Goal: Task Accomplishment & Management: Complete application form

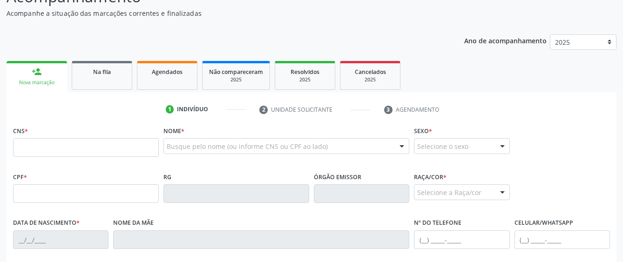
scroll to position [93, 0]
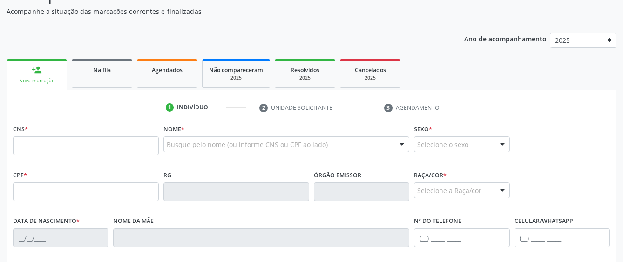
click at [140, 148] on input "text" at bounding box center [86, 145] width 146 height 19
paste input "701 8052 2811 0270"
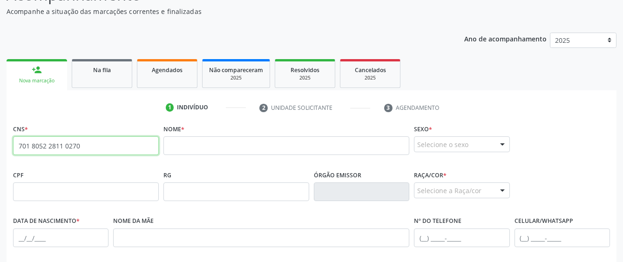
drag, startPoint x: 85, startPoint y: 146, endPoint x: -15, endPoint y: 149, distance: 99.7
click at [0, 149] on html "Central de Marcação notifications [PERSON_NAME] Recepcionista da UBS  Configur…" at bounding box center [311, 38] width 623 height 262
type input "704 7097 5500 6339"
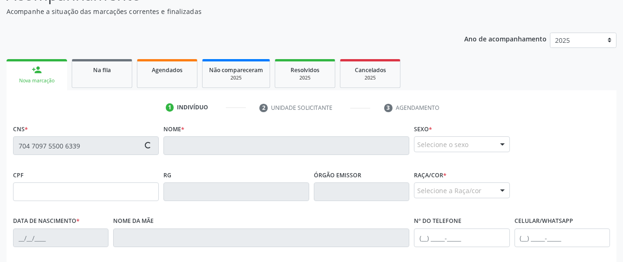
type input "035.276.674-31"
type input "0[DATE]"
type input "[PERSON_NAME]"
type input "[PHONE_NUMBER]"
type input "29"
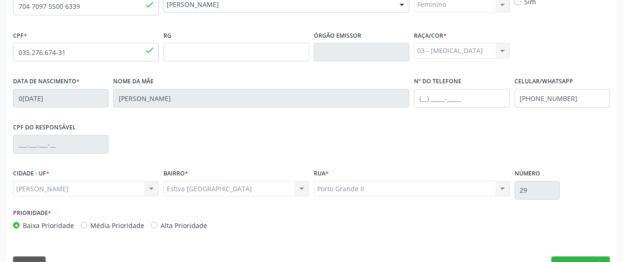
scroll to position [256, 0]
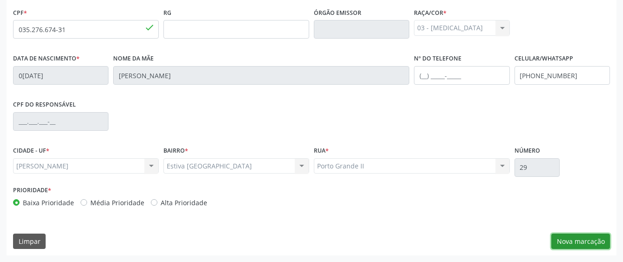
click at [583, 240] on button "Nova marcação" at bounding box center [580, 242] width 59 height 16
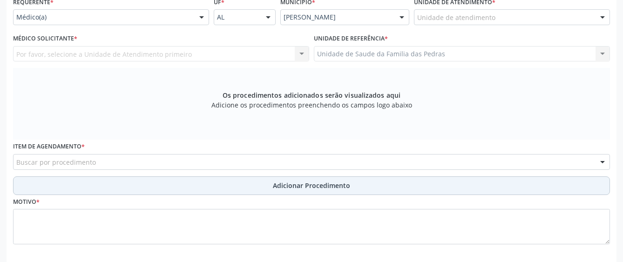
scroll to position [116, 0]
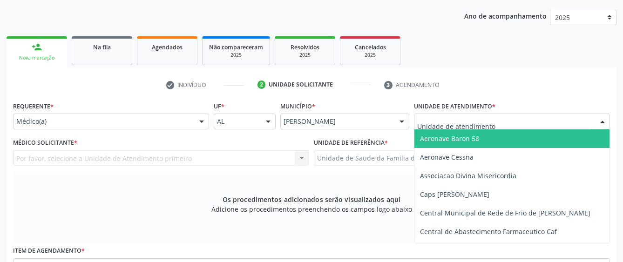
click at [500, 117] on div at bounding box center [512, 122] width 196 height 16
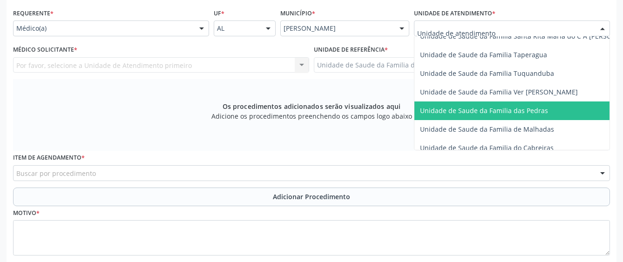
scroll to position [676, 0]
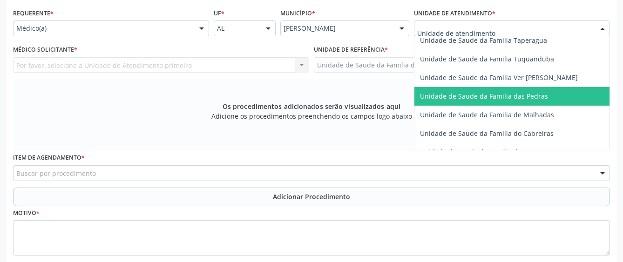
click at [480, 95] on span "Unidade de Saude da Familia das Pedras" at bounding box center [484, 96] width 128 height 9
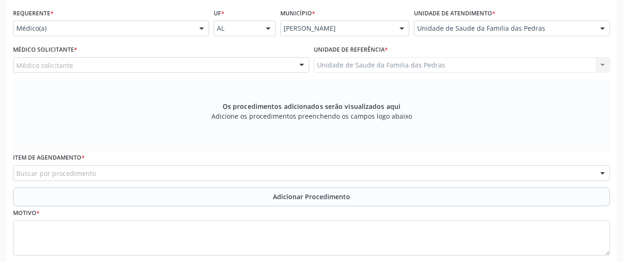
click at [281, 66] on div "Médico solicitante" at bounding box center [161, 65] width 296 height 16
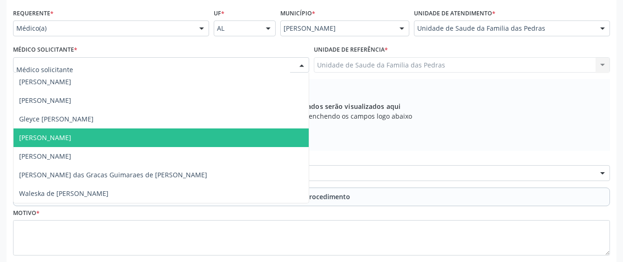
click at [176, 133] on span "[PERSON_NAME]" at bounding box center [161, 137] width 295 height 19
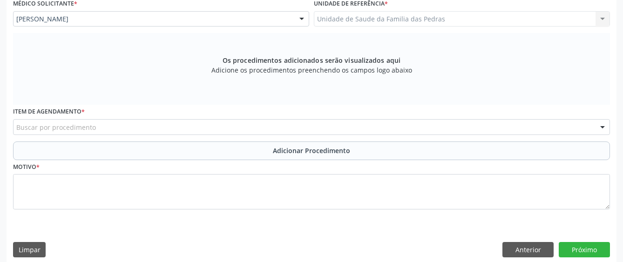
scroll to position [256, 0]
click at [267, 128] on div "Buscar por procedimento" at bounding box center [311, 127] width 597 height 16
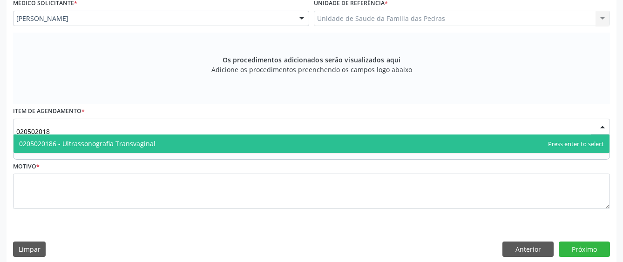
type input "0205020186"
click at [270, 143] on span "0205020186 - Ultrassonografia Transvaginal" at bounding box center [312, 144] width 596 height 19
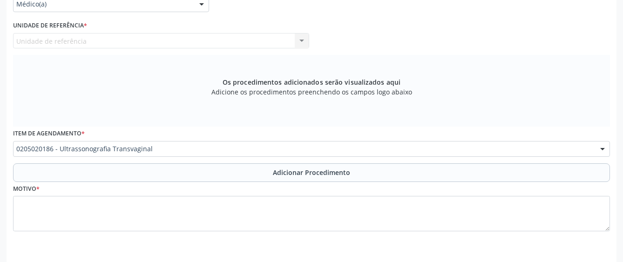
scroll to position [217, 0]
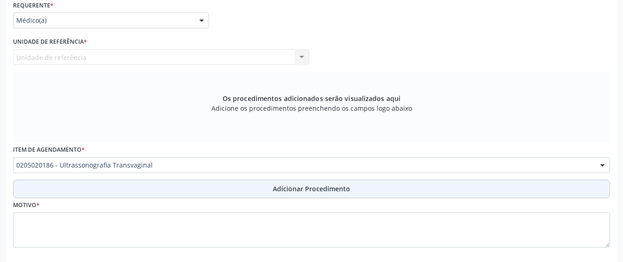
click at [335, 193] on span "Adicionar Procedimento" at bounding box center [311, 189] width 77 height 10
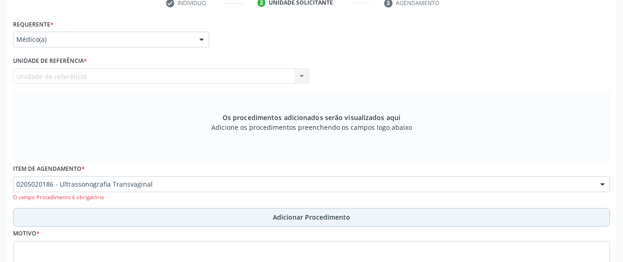
scroll to position [180, 0]
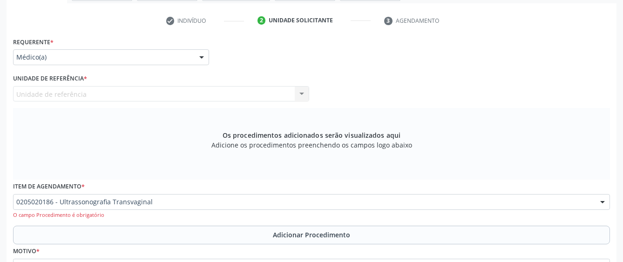
click at [200, 56] on div at bounding box center [202, 58] width 14 height 16
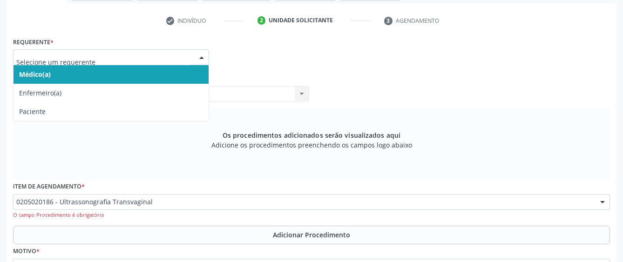
click at [191, 68] on span "Médico(a)" at bounding box center [111, 74] width 195 height 19
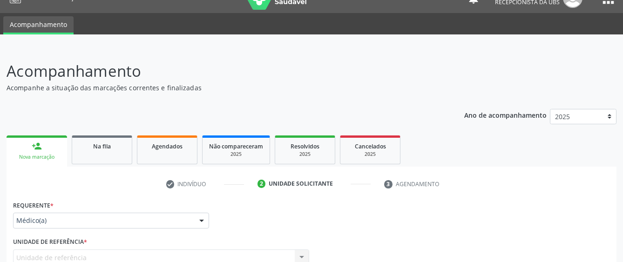
scroll to position [9, 0]
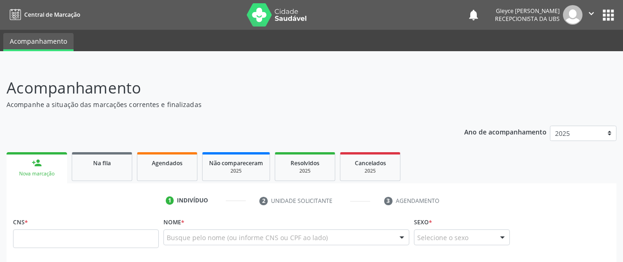
scroll to position [195, 0]
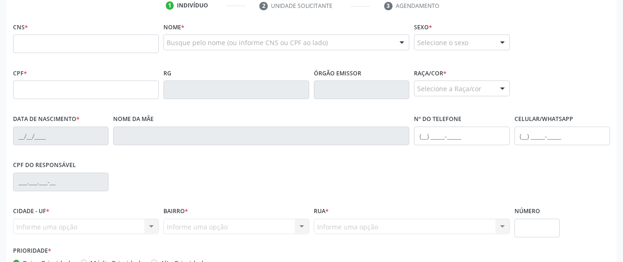
click at [64, 47] on input "text" at bounding box center [86, 43] width 146 height 19
type input "704 7097 5500 6339"
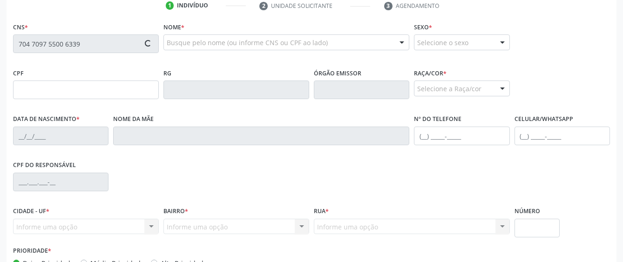
type input "035.276.674-31"
type input "0[DATE]"
type input "[PERSON_NAME]"
type input "[PHONE_NUMBER]"
type input "29"
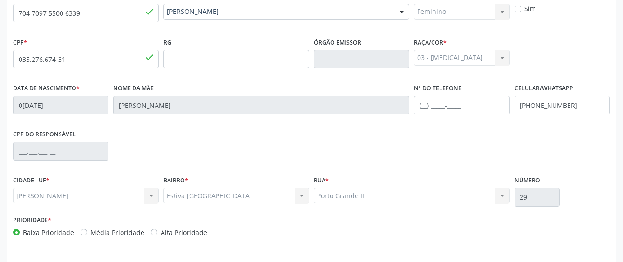
scroll to position [256, 0]
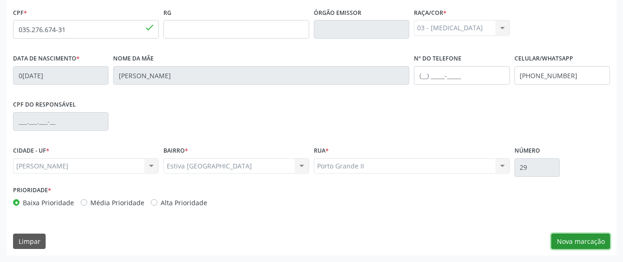
click at [564, 244] on button "Nova marcação" at bounding box center [580, 242] width 59 height 16
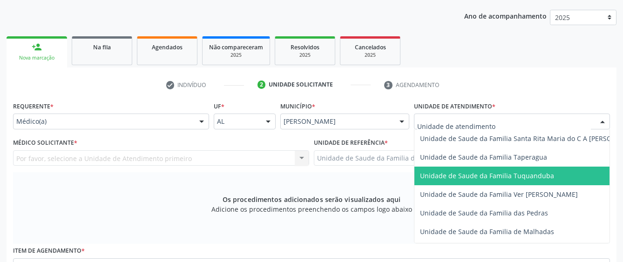
scroll to position [698, 0]
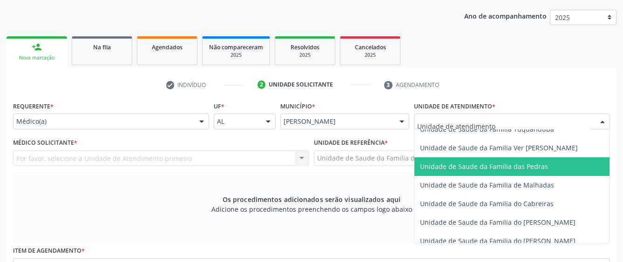
click at [471, 170] on span "Unidade de Saude da Familia das Pedras" at bounding box center [484, 166] width 128 height 9
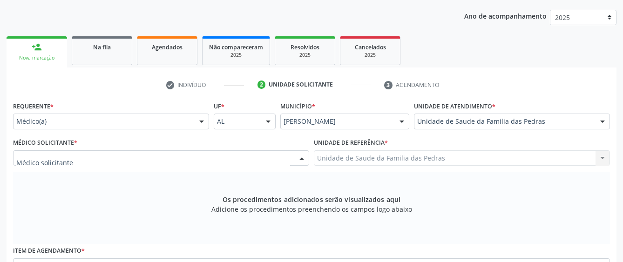
click at [225, 158] on div at bounding box center [161, 158] width 296 height 16
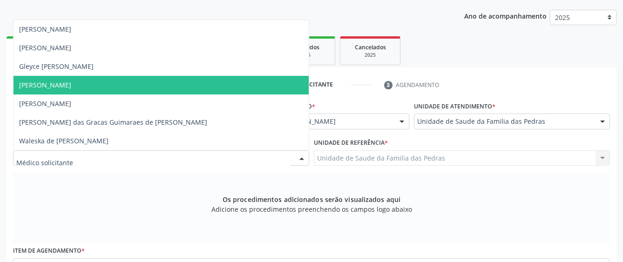
click at [165, 88] on span "[PERSON_NAME]" at bounding box center [161, 85] width 295 height 19
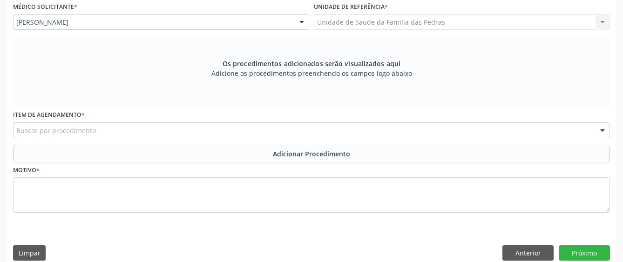
scroll to position [256, 0]
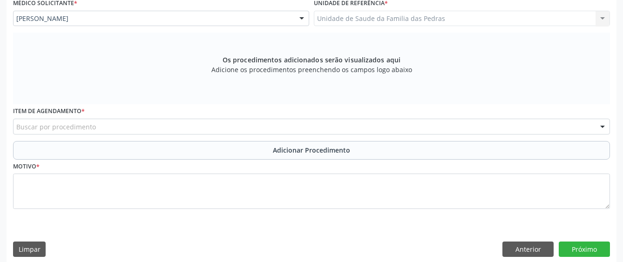
click at [217, 128] on div "Buscar por procedimento" at bounding box center [311, 127] width 597 height 16
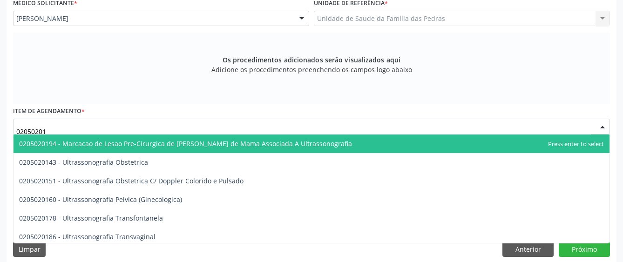
type input "020502018"
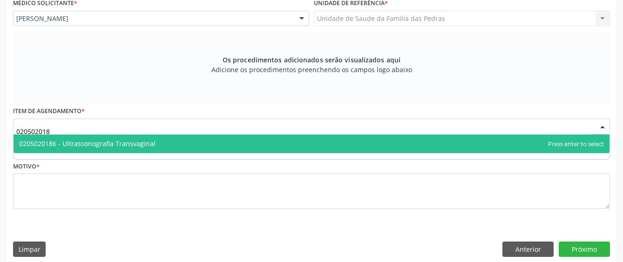
click at [233, 142] on span "0205020186 - Ultrassonografia Transvaginal" at bounding box center [312, 144] width 596 height 19
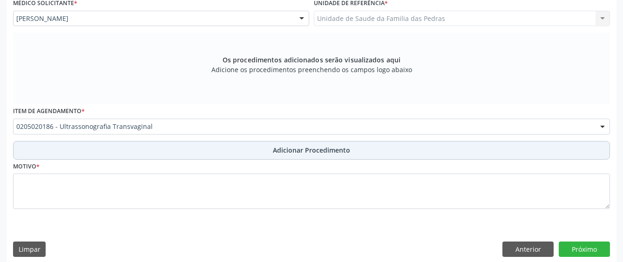
click at [239, 154] on button "Adicionar Procedimento" at bounding box center [311, 150] width 597 height 19
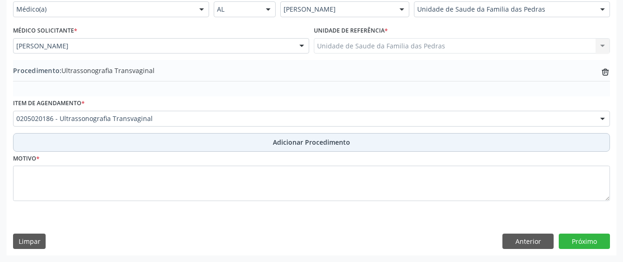
scroll to position [228, 0]
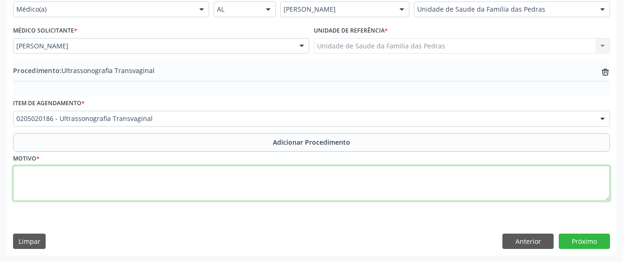
click at [206, 190] on textarea at bounding box center [311, 183] width 597 height 35
type textarea "a"
type textarea "AVALIAÇÃO"
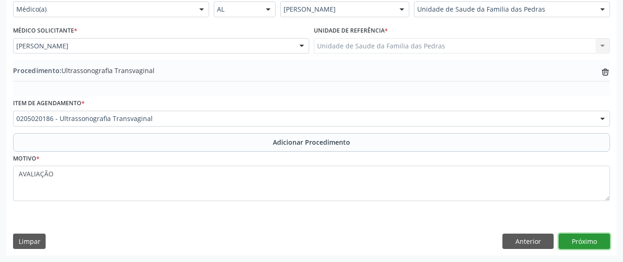
click at [592, 244] on button "Próximo" at bounding box center [584, 242] width 51 height 16
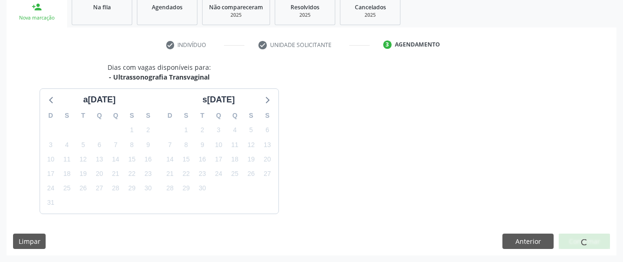
scroll to position [183, 0]
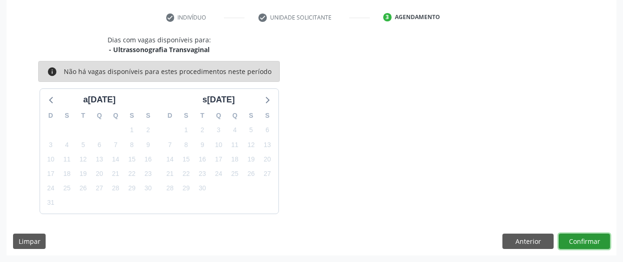
click at [573, 241] on button "Confirmar" at bounding box center [584, 242] width 51 height 16
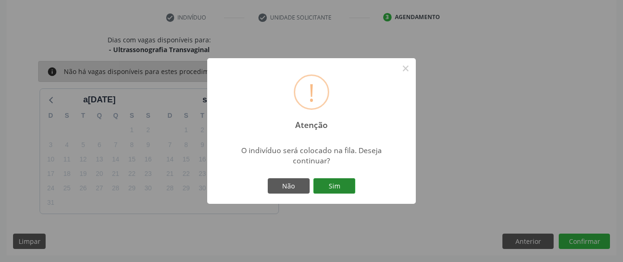
click at [332, 181] on button "Sim" at bounding box center [334, 186] width 42 height 16
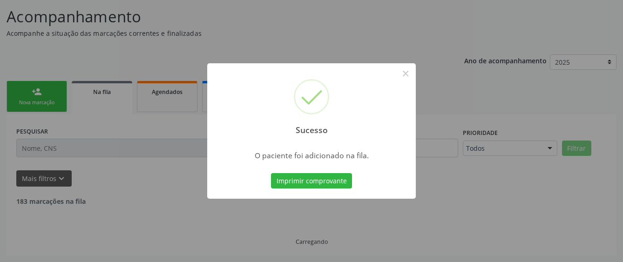
scroll to position [61, 0]
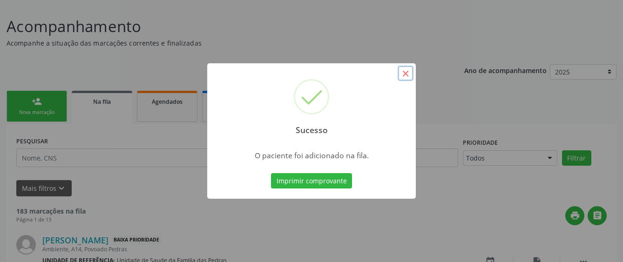
click at [403, 71] on button "×" at bounding box center [406, 74] width 16 height 16
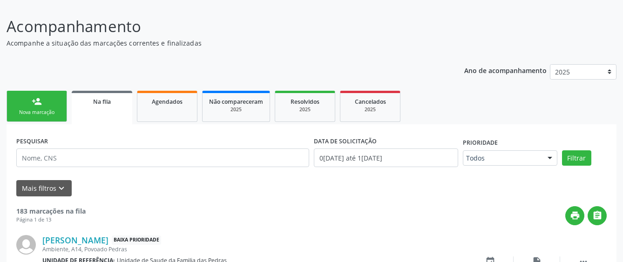
click at [64, 97] on link "person_add Nova marcação" at bounding box center [37, 106] width 61 height 31
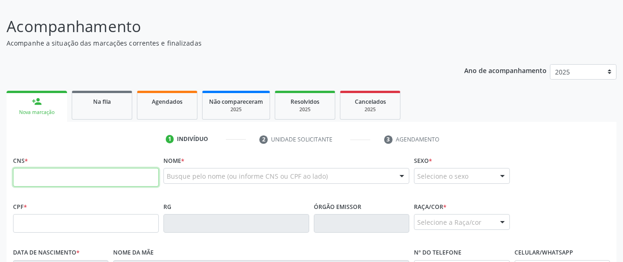
click at [32, 178] on input "text" at bounding box center [86, 177] width 146 height 19
type input "704 7097 5500 6339"
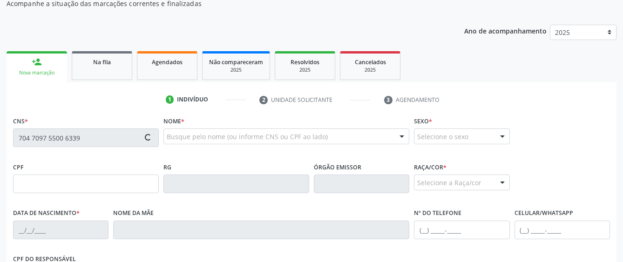
scroll to position [155, 0]
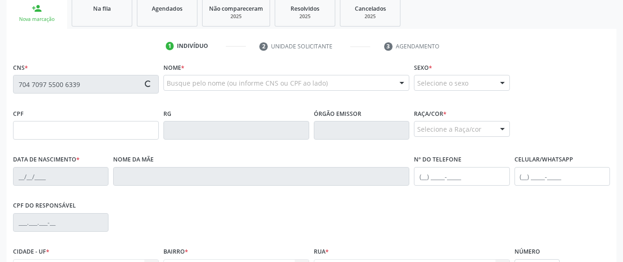
type input "035.276.674-31"
type input "0[DATE]"
type input "[PERSON_NAME]"
type input "[PHONE_NUMBER]"
type input "29"
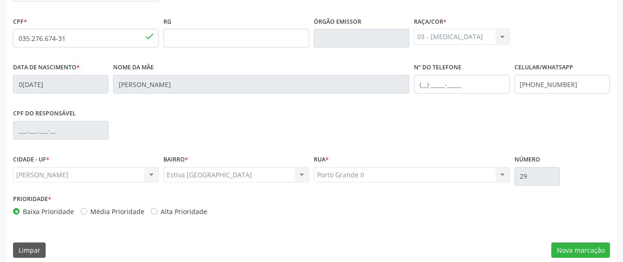
scroll to position [248, 0]
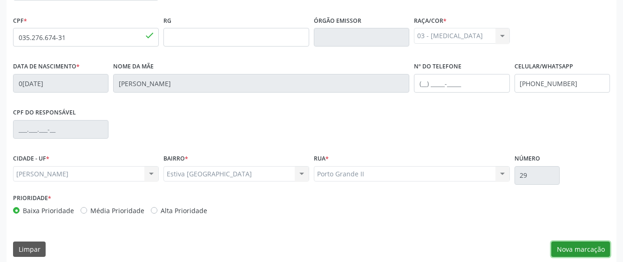
click at [595, 255] on button "Nova marcação" at bounding box center [580, 250] width 59 height 16
click at [0, 0] on button "Próximo" at bounding box center [0, 0] width 0 height 0
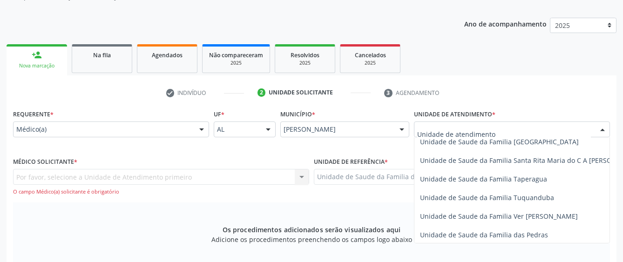
scroll to position [652, 0]
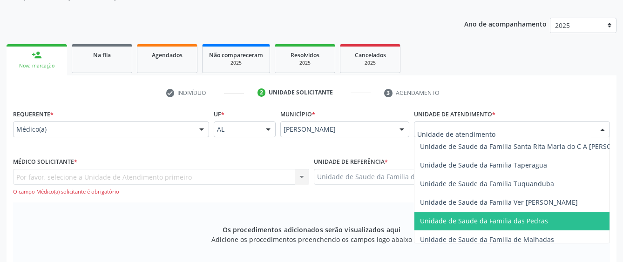
click at [449, 226] on span "Unidade de Saude da Familia das Pedras" at bounding box center [530, 221] width 232 height 19
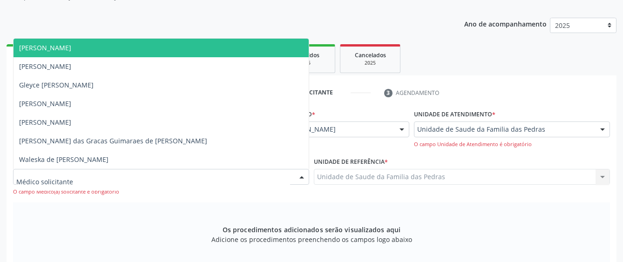
click at [251, 173] on div at bounding box center [161, 177] width 296 height 16
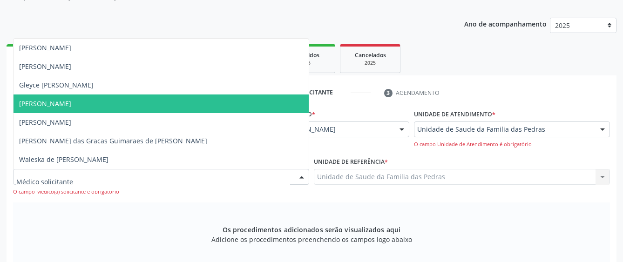
click at [168, 108] on span "[PERSON_NAME]" at bounding box center [161, 104] width 295 height 19
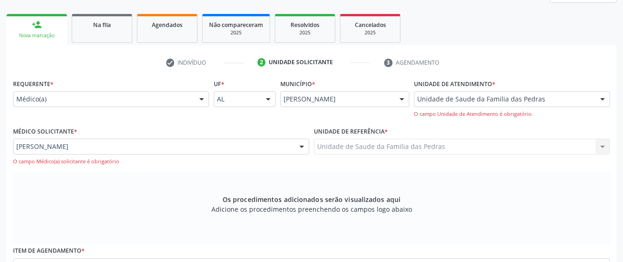
scroll to position [201, 0]
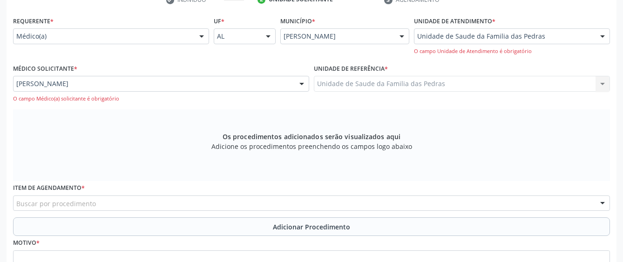
click at [308, 195] on div "Item de agendamento * Buscar por procedimento 0304070076 - .Quimioterapia de Le…" at bounding box center [311, 196] width 597 height 30
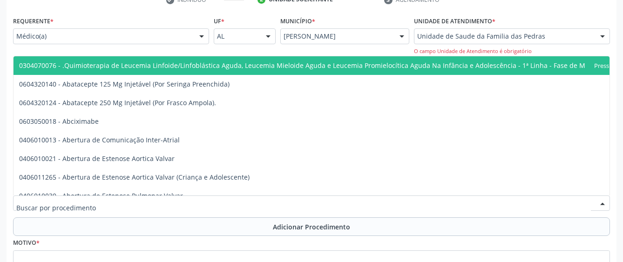
click at [297, 207] on div at bounding box center [311, 204] width 597 height 16
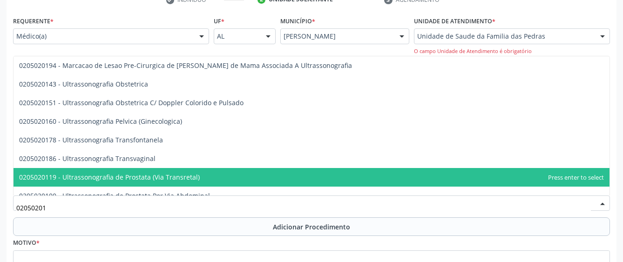
type input "020502016"
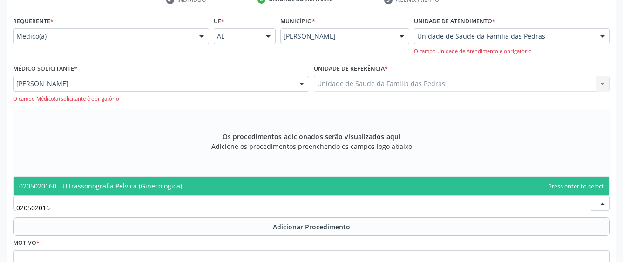
click at [364, 182] on span "0205020160 - Ultrassonografia Pelvica (Ginecologica)" at bounding box center [312, 186] width 596 height 19
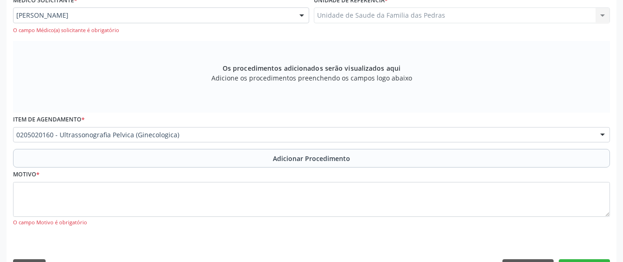
scroll to position [294, 0]
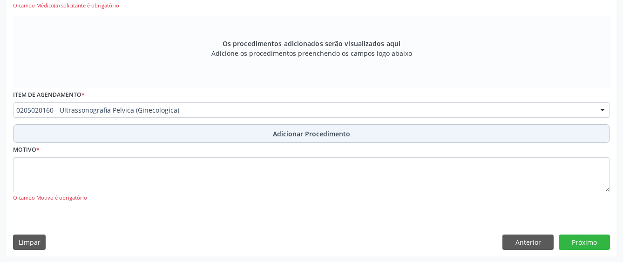
click at [337, 136] on span "Adicionar Procedimento" at bounding box center [311, 134] width 77 height 10
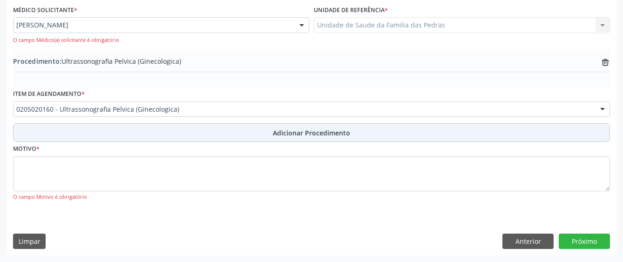
scroll to position [260, 0]
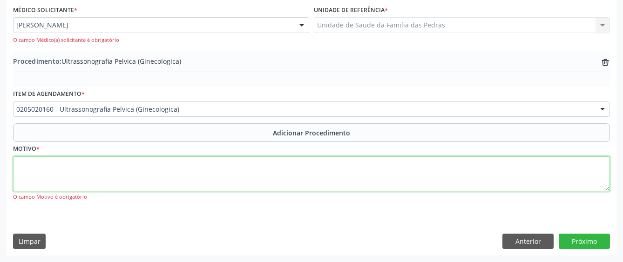
click at [128, 172] on textarea at bounding box center [311, 173] width 597 height 35
type textarea "AVALIAÇÃO"
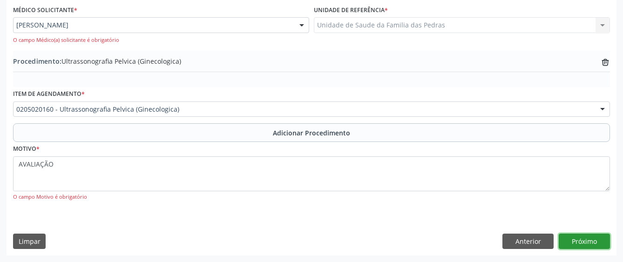
click at [575, 245] on button "Próximo" at bounding box center [584, 242] width 51 height 16
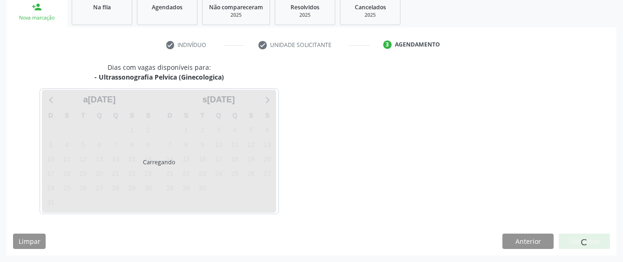
scroll to position [183, 0]
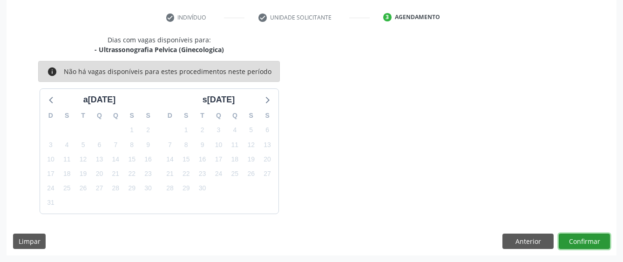
click at [571, 240] on button "Confirmar" at bounding box center [584, 242] width 51 height 16
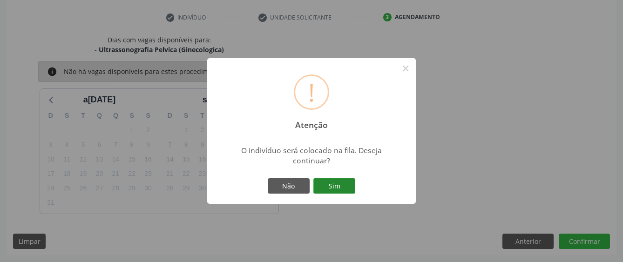
click at [344, 188] on button "Sim" at bounding box center [334, 186] width 42 height 16
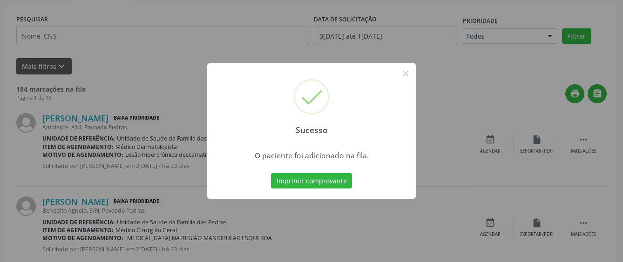
scroll to position [61, 0]
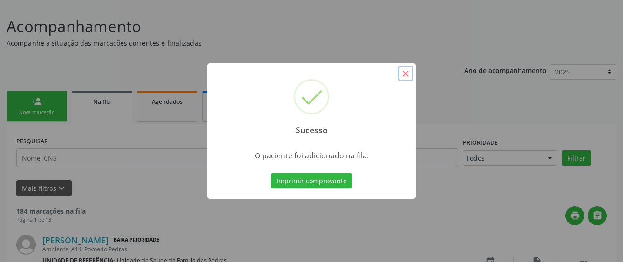
click at [405, 76] on button "×" at bounding box center [406, 74] width 16 height 16
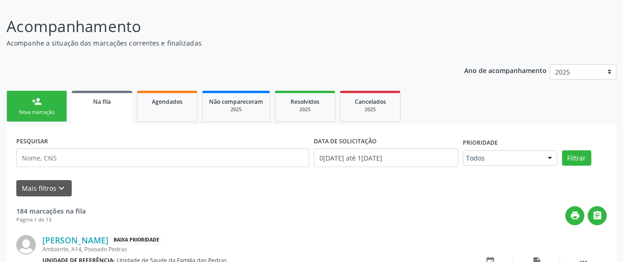
click at [44, 109] on div "Nova marcação" at bounding box center [37, 112] width 47 height 7
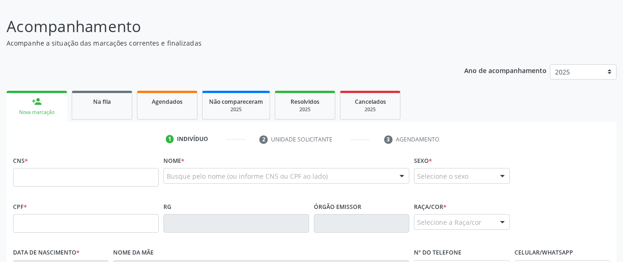
scroll to position [155, 0]
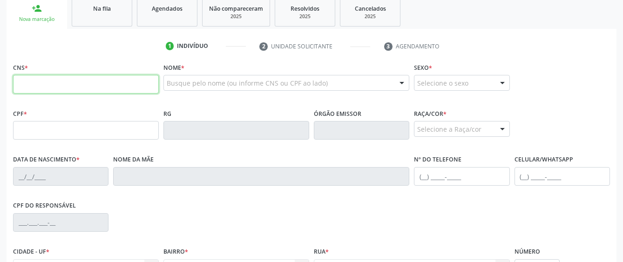
click at [84, 82] on input "text" at bounding box center [86, 84] width 146 height 19
click at [111, 81] on input "text" at bounding box center [86, 84] width 146 height 19
paste input "700 1069 9812 5716"
type input "700 1069 9812 5716"
type input "139.545.084-60"
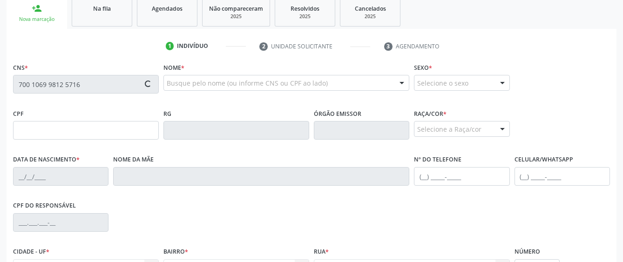
type input "20/08/2016"
type input "Rita de Cassia dos Santos"
type input "(82) 98764-9757"
type input "S/N"
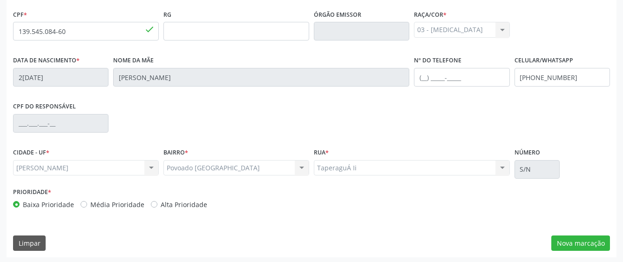
scroll to position [256, 0]
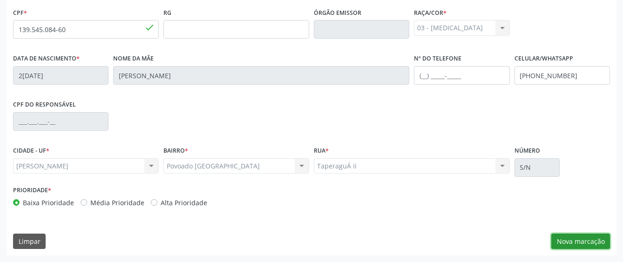
click at [567, 240] on button "Nova marcação" at bounding box center [580, 242] width 59 height 16
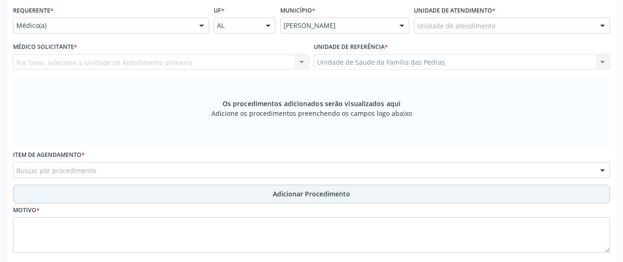
scroll to position [162, 0]
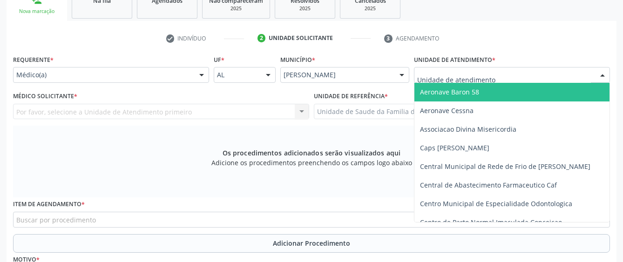
click at [496, 75] on div at bounding box center [512, 75] width 196 height 16
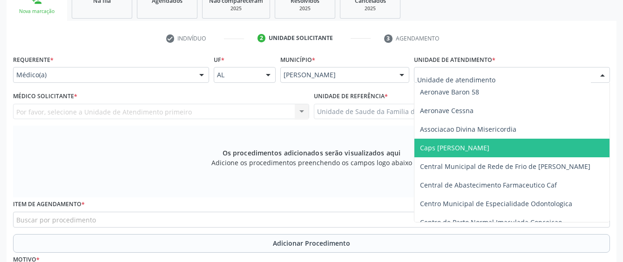
scroll to position [47, 0]
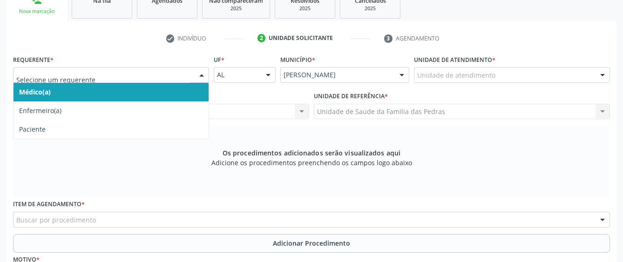
click at [198, 75] on div at bounding box center [202, 76] width 14 height 16
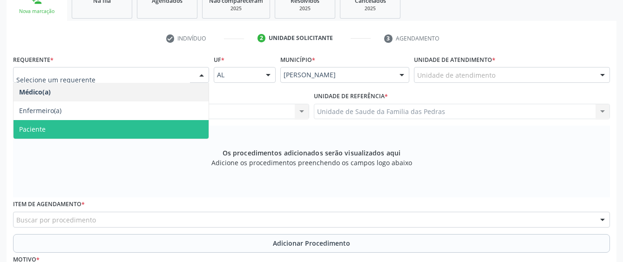
click at [182, 123] on span "Paciente" at bounding box center [111, 129] width 195 height 19
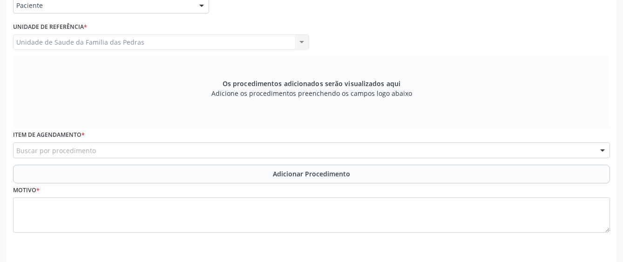
scroll to position [256, 0]
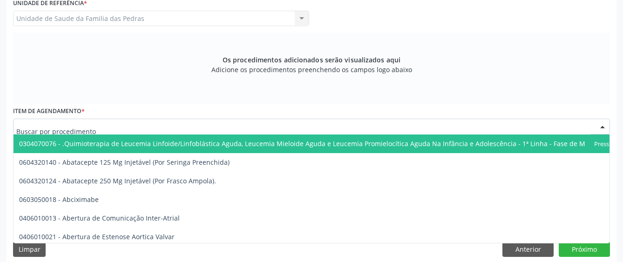
click at [182, 123] on div at bounding box center [311, 127] width 597 height 16
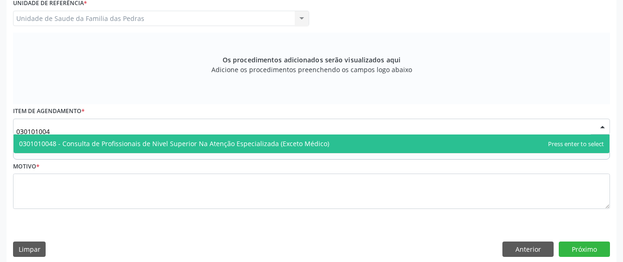
type input "0301010048"
click at [195, 141] on span "0301010048 - Consulta de Profissionais de Nivel Superior Na Atenção Especializa…" at bounding box center [174, 143] width 310 height 9
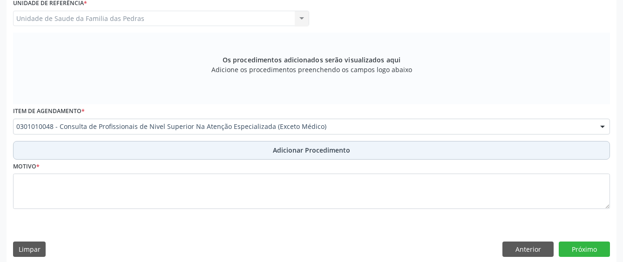
click at [197, 151] on button "Adicionar Procedimento" at bounding box center [311, 150] width 597 height 19
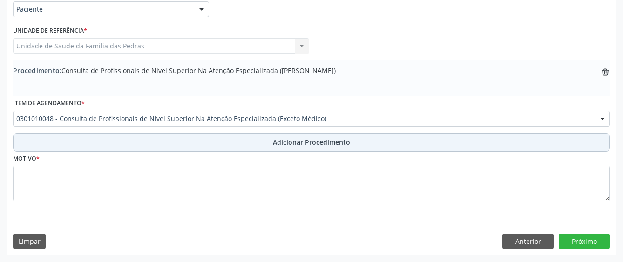
scroll to position [228, 0]
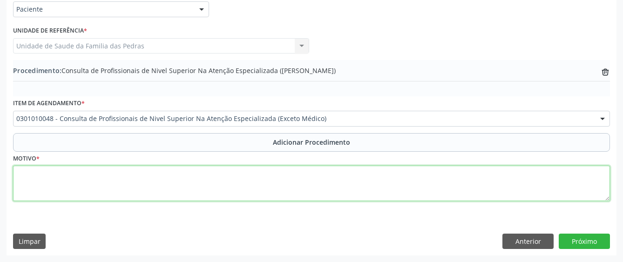
click at [193, 180] on textarea at bounding box center [311, 183] width 597 height 35
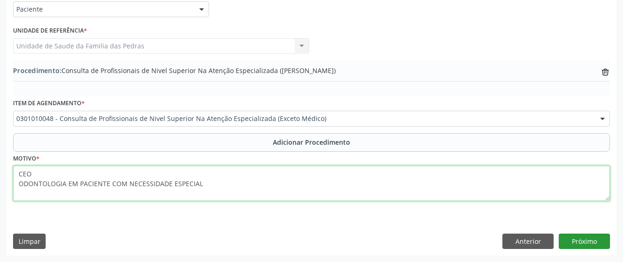
type textarea "CEO ODONTOLOGIA EM PACIENTE COM NECESSIDADE ESPECIAL"
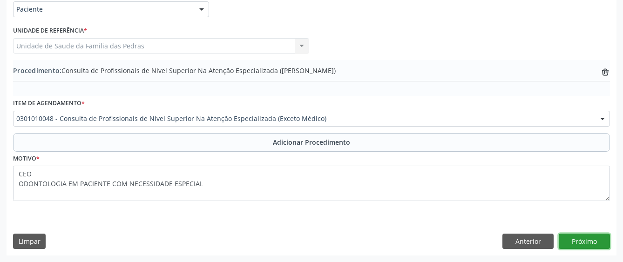
click at [584, 241] on button "Próximo" at bounding box center [584, 242] width 51 height 16
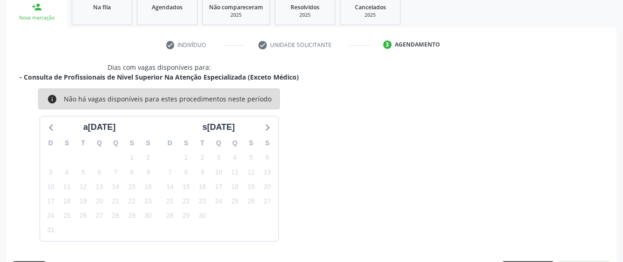
scroll to position [183, 0]
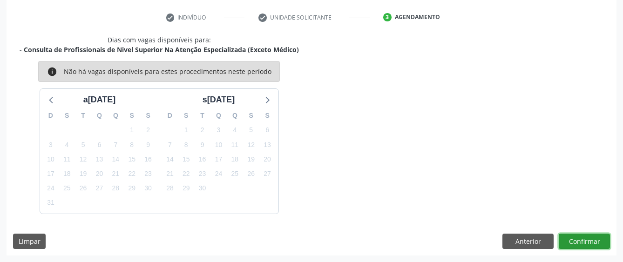
click at [584, 241] on button "Confirmar" at bounding box center [584, 242] width 51 height 16
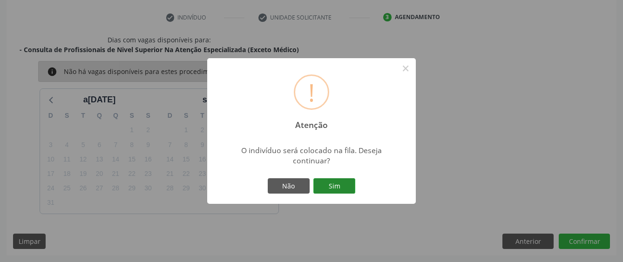
click at [326, 186] on button "Sim" at bounding box center [334, 186] width 42 height 16
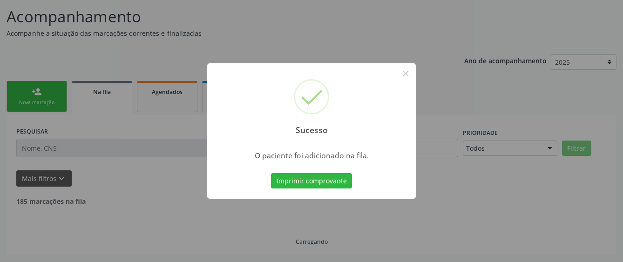
scroll to position [61, 0]
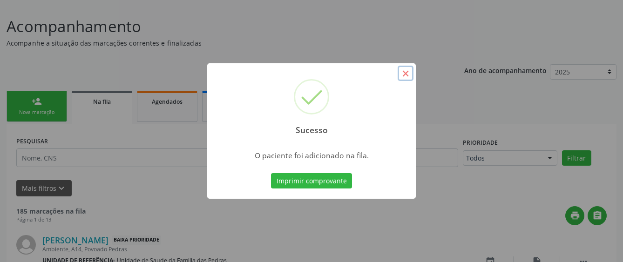
click at [402, 74] on button "×" at bounding box center [406, 74] width 16 height 16
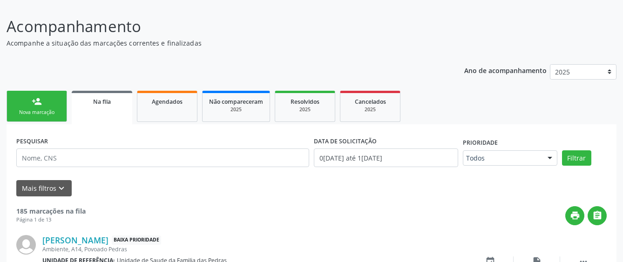
click at [41, 100] on div "person_add" at bounding box center [37, 101] width 10 height 10
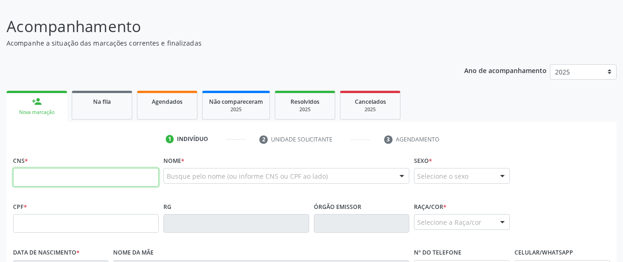
click at [51, 178] on input "text" at bounding box center [86, 177] width 146 height 19
paste input "702 0008 3453 4682"
type input "702 0008 3453 4682"
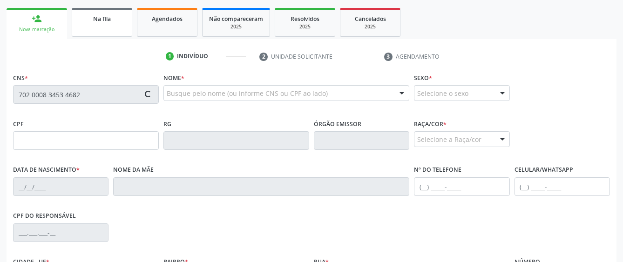
scroll to position [155, 0]
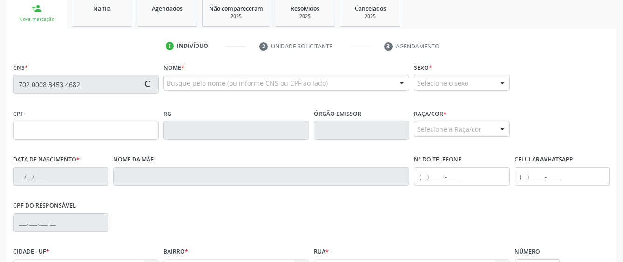
type input "087.645.144-04"
type input "06/03/1954"
type input "Zulmira Maria de Melo"
type input "(82) 98871-1113"
type input "A13"
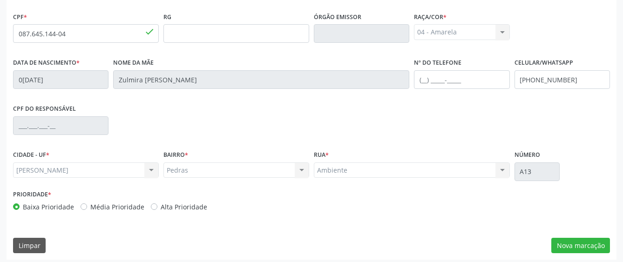
scroll to position [256, 0]
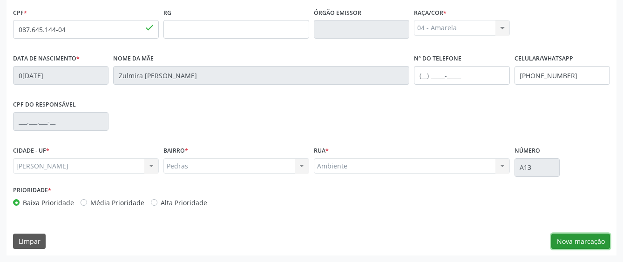
click at [584, 243] on button "Nova marcação" at bounding box center [580, 242] width 59 height 16
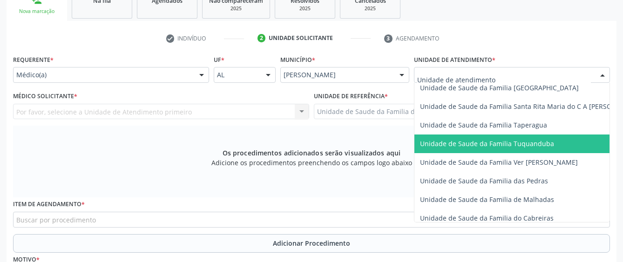
scroll to position [652, 0]
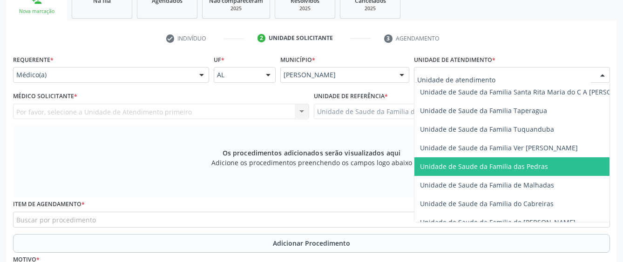
click at [431, 172] on span "Unidade de Saude da Familia das Pedras" at bounding box center [530, 166] width 232 height 19
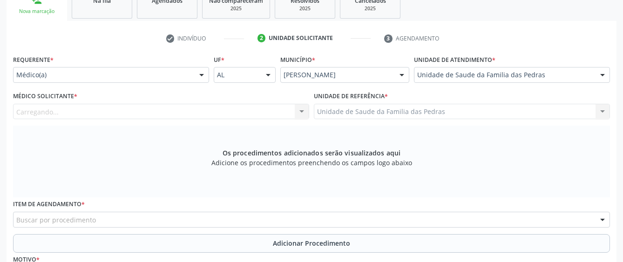
click at [264, 115] on div "Carregando... Nenhum resultado encontrado para: " " Não há nenhuma opção para s…" at bounding box center [161, 112] width 296 height 16
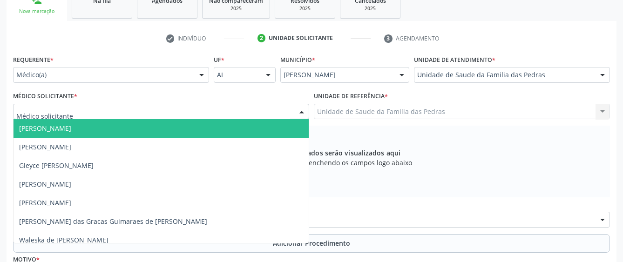
click at [264, 108] on div at bounding box center [161, 112] width 296 height 16
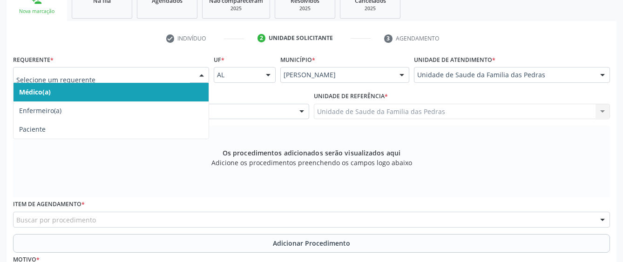
click at [202, 75] on div at bounding box center [202, 76] width 14 height 16
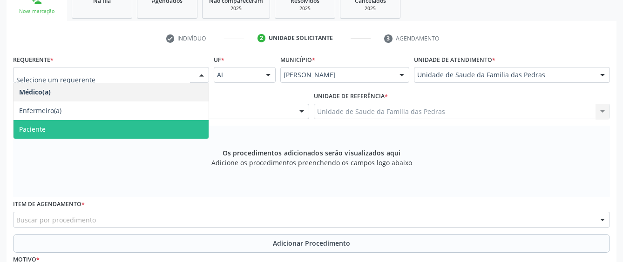
click at [181, 127] on span "Paciente" at bounding box center [111, 129] width 195 height 19
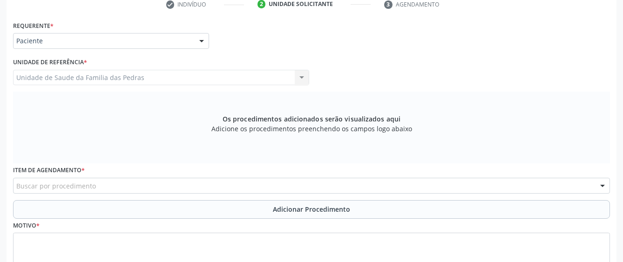
scroll to position [256, 0]
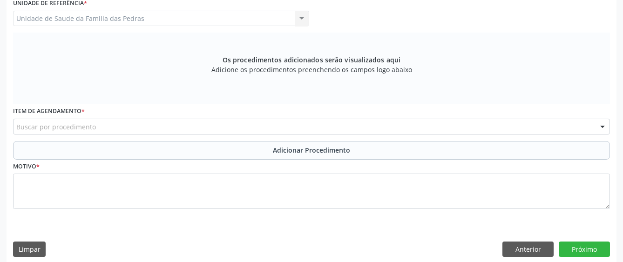
click at [186, 131] on div "Buscar por procedimento" at bounding box center [311, 127] width 597 height 16
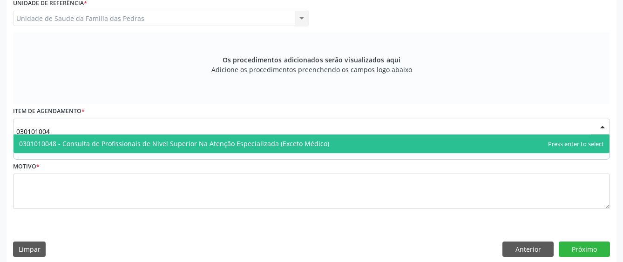
scroll to position [0, 0]
type input "0301010048"
click at [178, 145] on span "0301010048 - Consulta de Profissionais de Nivel Superior Na Atenção Especializa…" at bounding box center [174, 143] width 310 height 9
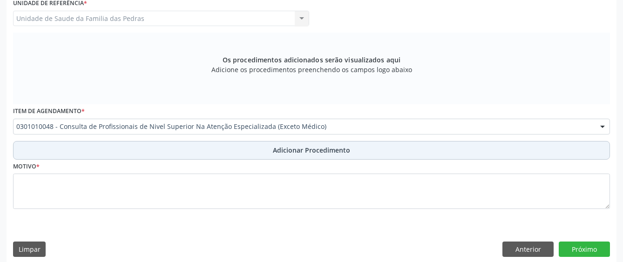
click at [172, 149] on button "Adicionar Procedimento" at bounding box center [311, 150] width 597 height 19
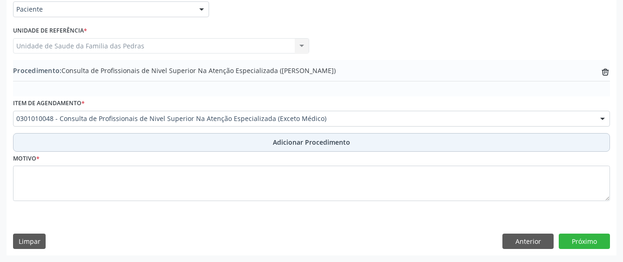
scroll to position [228, 0]
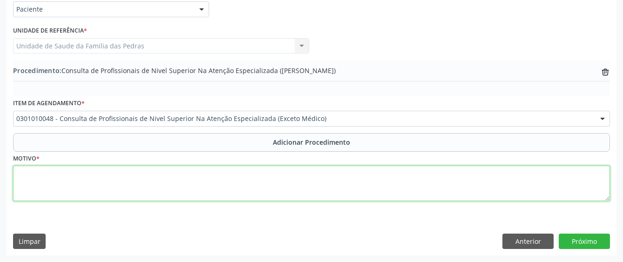
click at [155, 195] on textarea at bounding box center [311, 183] width 597 height 35
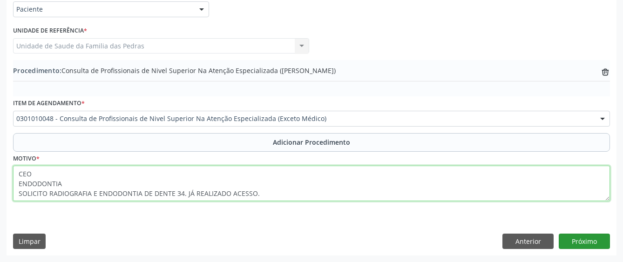
type textarea "CEO ENDODONTIA SOLICITO RADIOGRAFIA E ENDODONTIA DE DENTE 34. JÁ REALIZADO ACES…"
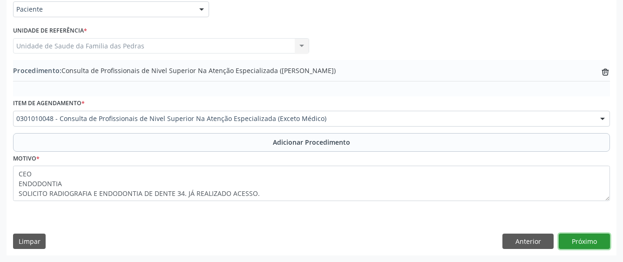
click at [596, 246] on button "Próximo" at bounding box center [584, 242] width 51 height 16
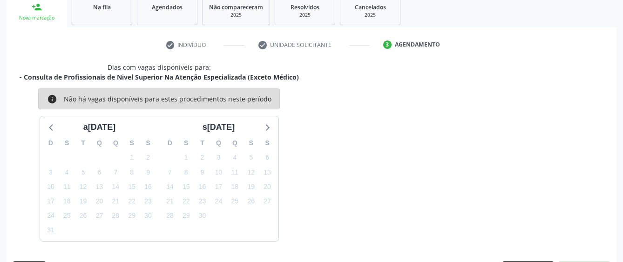
scroll to position [183, 0]
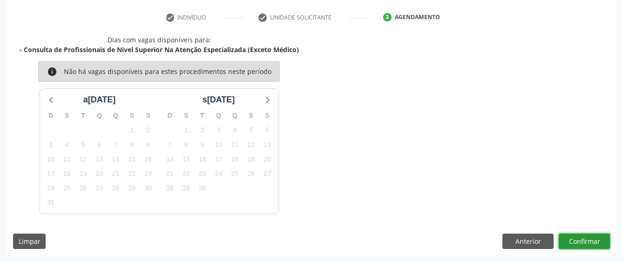
click at [573, 239] on button "Confirmar" at bounding box center [584, 242] width 51 height 16
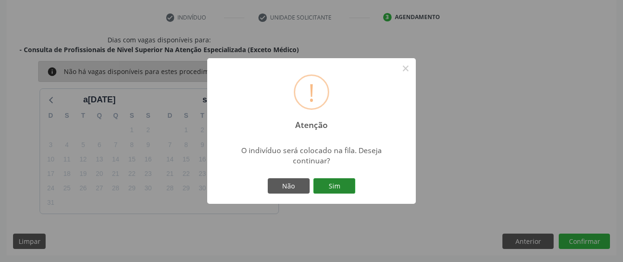
click at [331, 189] on button "Sim" at bounding box center [334, 186] width 42 height 16
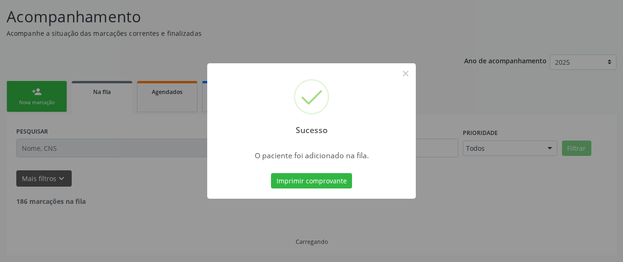
scroll to position [61, 0]
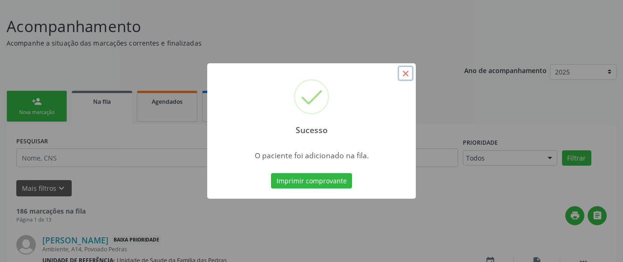
click at [403, 75] on button "×" at bounding box center [406, 74] width 16 height 16
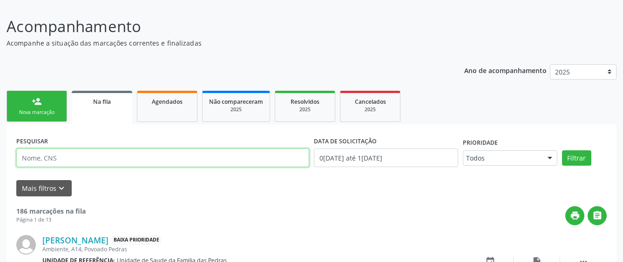
click at [108, 166] on input "text" at bounding box center [162, 158] width 293 height 19
type input "705006427903352"
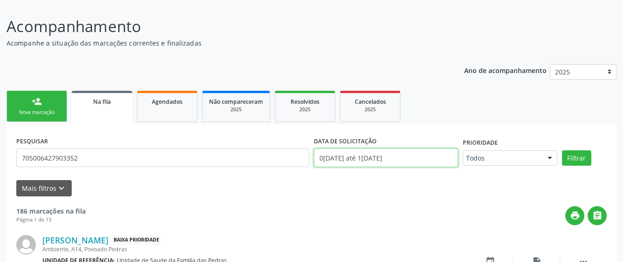
click at [419, 158] on input "01/01/2025 até 14/08/2025" at bounding box center [386, 158] width 144 height 19
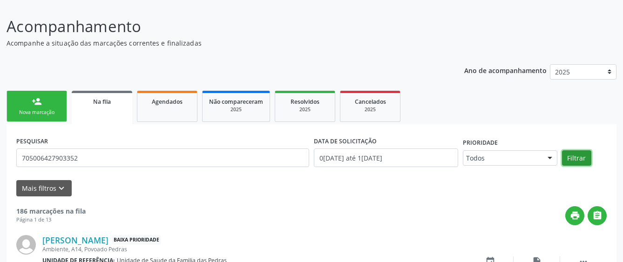
click at [571, 160] on button "Filtrar" at bounding box center [576, 158] width 29 height 16
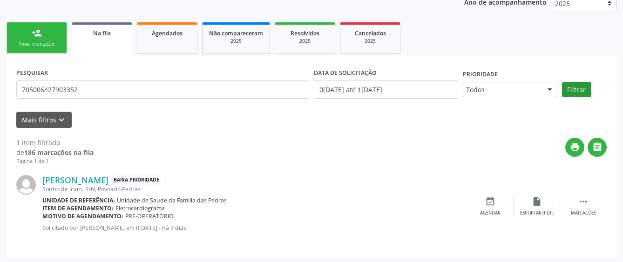
scroll to position [132, 0]
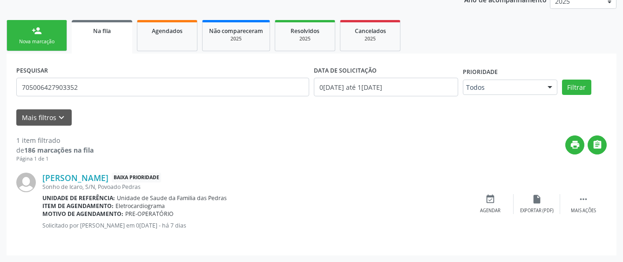
click at [61, 43] on link "person_add Nova marcação" at bounding box center [37, 35] width 61 height 31
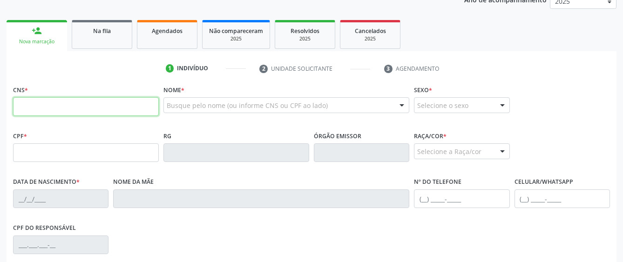
click at [59, 102] on input "text" at bounding box center [86, 106] width 146 height 19
paste input "705 8024 9257 6831"
type input "705 8024 9257 6831"
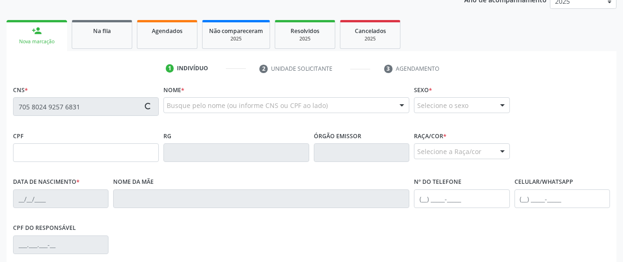
type input "527.423.344-91"
type input "15/04/1964"
type input "Cicera da ConceiÇÃo"
type input "(82) 98860-8485"
type input "12d"
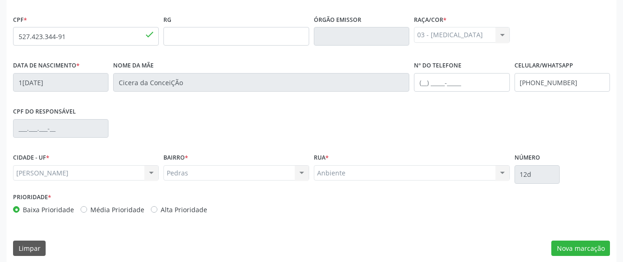
scroll to position [256, 0]
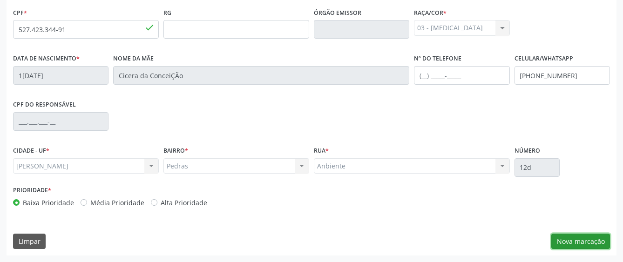
click at [561, 240] on button "Nova marcação" at bounding box center [580, 242] width 59 height 16
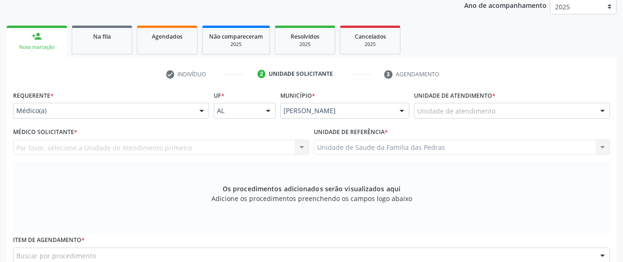
scroll to position [116, 0]
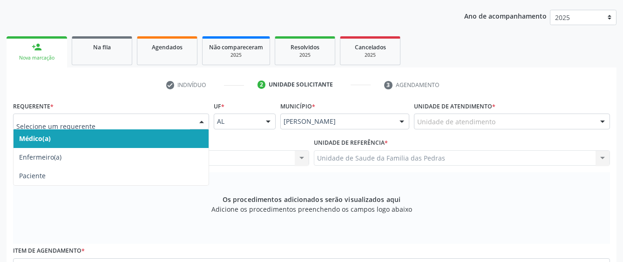
click at [202, 121] on div at bounding box center [202, 122] width 14 height 16
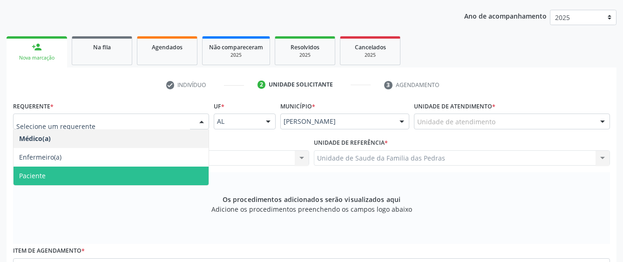
click at [176, 171] on span "Paciente" at bounding box center [111, 176] width 195 height 19
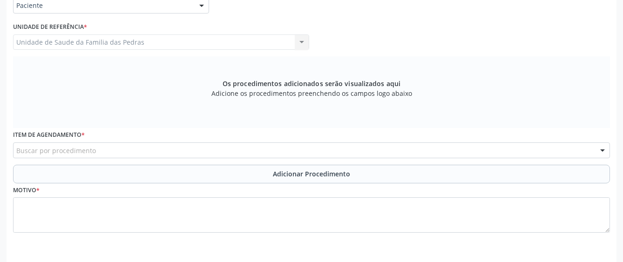
scroll to position [256, 0]
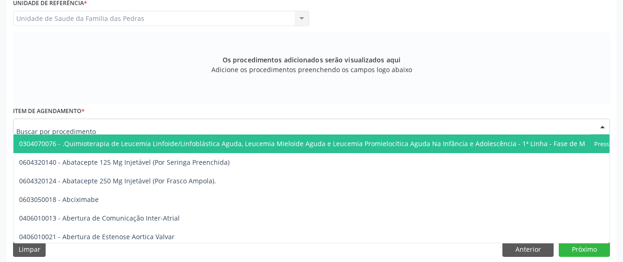
click at [178, 128] on div at bounding box center [311, 127] width 597 height 16
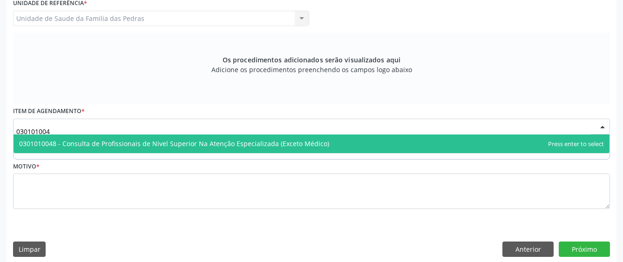
type input "0301010048"
click at [181, 145] on span "0301010048 - Consulta de Profissionais de Nivel Superior Na Atenção Especializa…" at bounding box center [174, 143] width 310 height 9
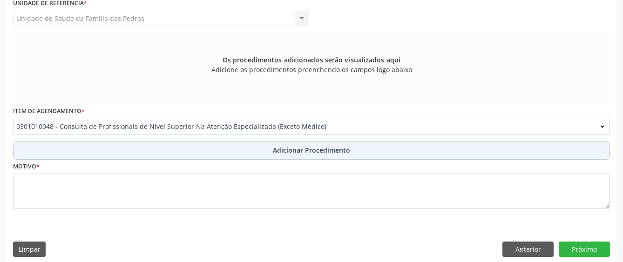
click at [174, 150] on button "Adicionar Procedimento" at bounding box center [311, 150] width 597 height 19
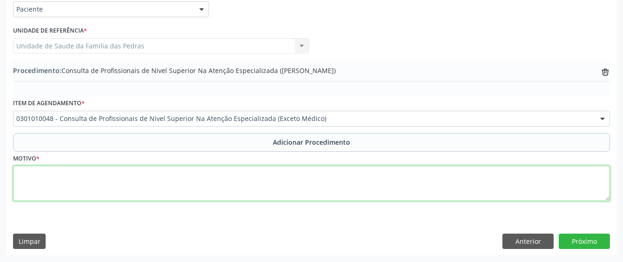
click at [150, 179] on textarea at bounding box center [311, 183] width 597 height 35
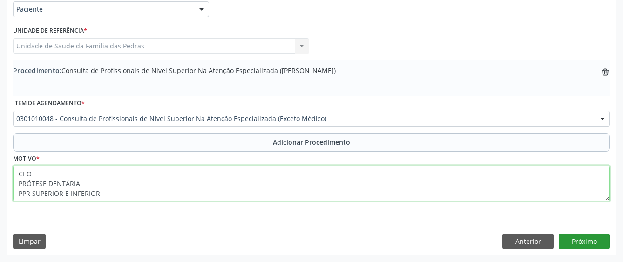
type textarea "CEO PRÓTESE DENTÁRIA PPR SUPERIOR E INFERIOR"
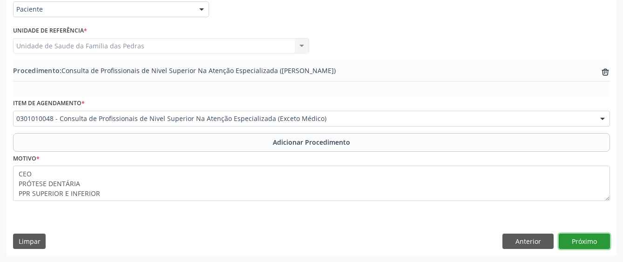
click at [593, 239] on button "Próximo" at bounding box center [584, 242] width 51 height 16
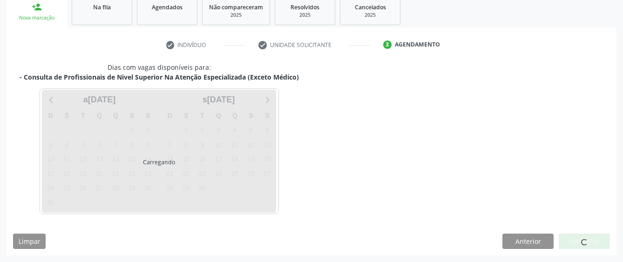
scroll to position [183, 0]
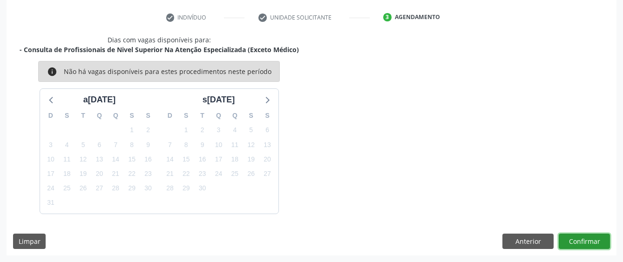
click at [575, 243] on button "Confirmar" at bounding box center [584, 242] width 51 height 16
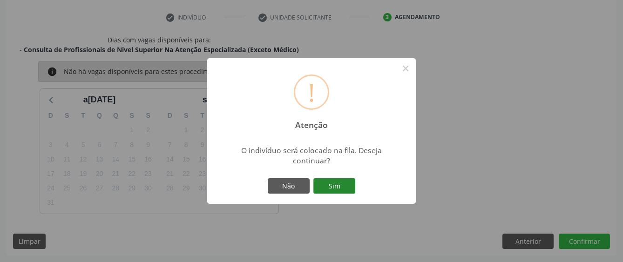
click at [338, 187] on button "Sim" at bounding box center [334, 186] width 42 height 16
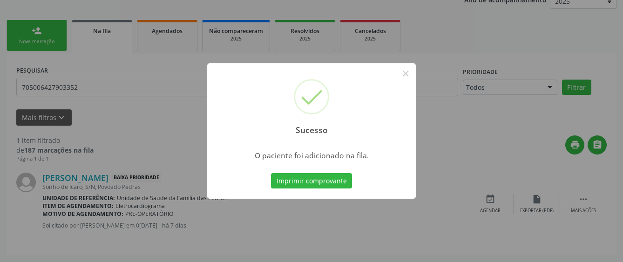
scroll to position [61, 0]
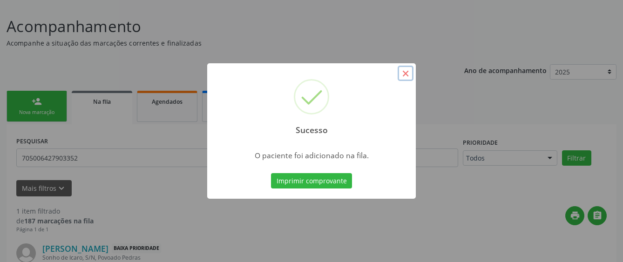
click at [407, 73] on button "×" at bounding box center [406, 74] width 16 height 16
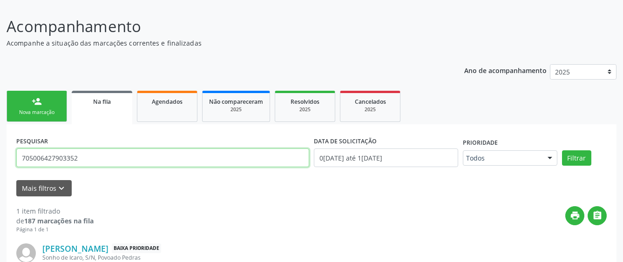
drag, startPoint x: 77, startPoint y: 159, endPoint x: 15, endPoint y: 159, distance: 62.4
click at [15, 159] on div "PESQUISAR 705006427903352" at bounding box center [162, 154] width 297 height 40
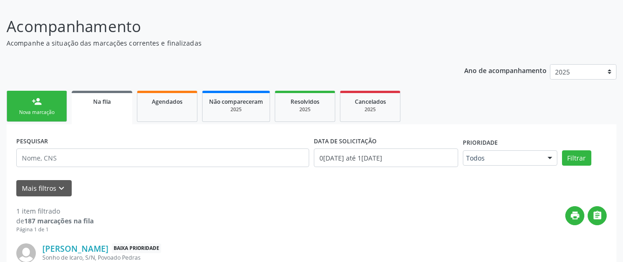
click at [41, 109] on div "Nova marcação" at bounding box center [37, 112] width 47 height 7
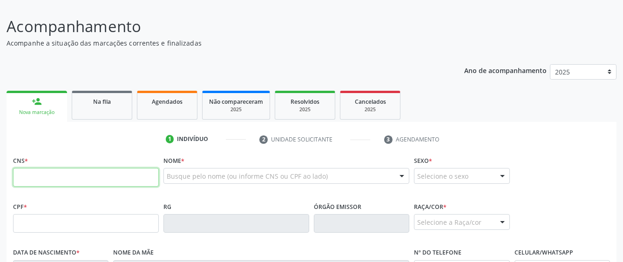
click at [56, 176] on input "text" at bounding box center [86, 177] width 146 height 19
paste input "706 5023 1944 1998"
type input "706 5023 1944 1998"
type input "042.458.284-80"
type input "15/04/1981"
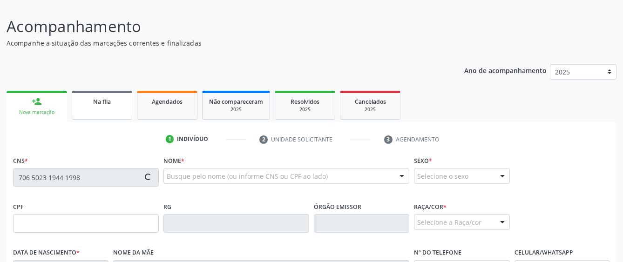
type input "Petrucia Feitosa da Silva"
type input "(82) 98869-9243"
type input "B12"
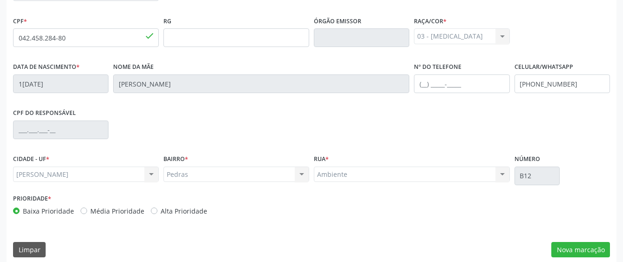
scroll to position [248, 0]
click at [570, 248] on button "Nova marcação" at bounding box center [580, 250] width 59 height 16
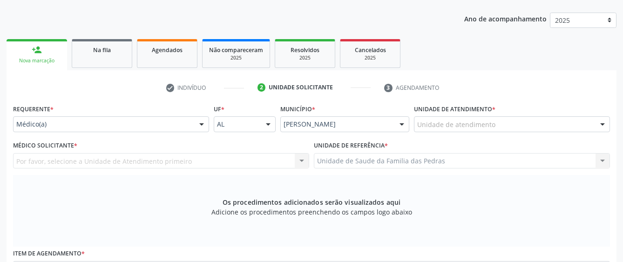
scroll to position [108, 0]
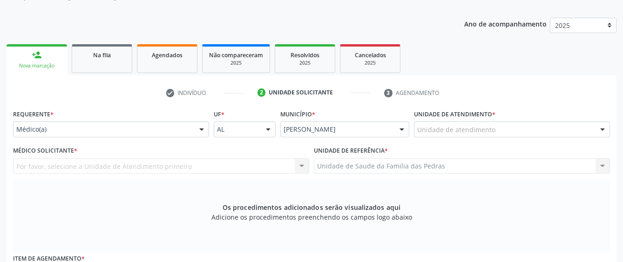
click at [203, 129] on div at bounding box center [202, 130] width 14 height 16
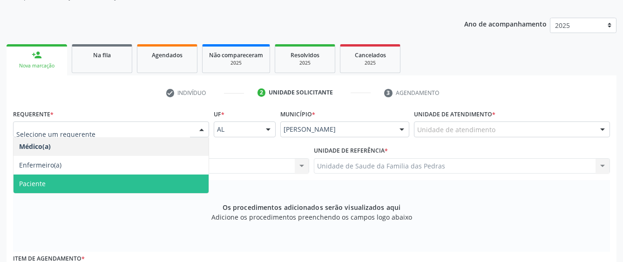
click at [174, 177] on span "Paciente" at bounding box center [111, 184] width 195 height 19
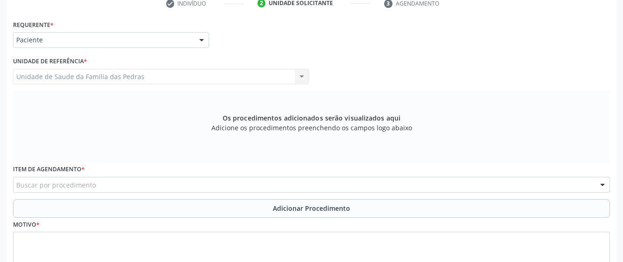
scroll to position [201, 0]
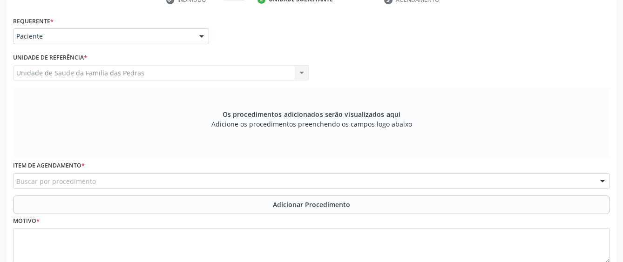
click at [174, 182] on div "Buscar por procedimento" at bounding box center [311, 181] width 597 height 16
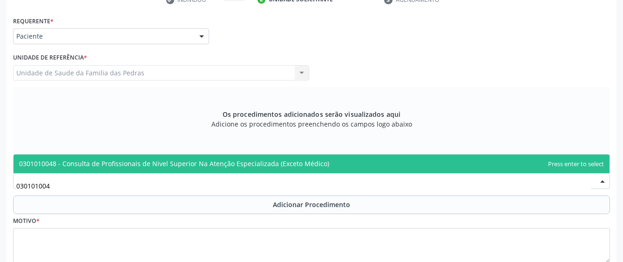
type input "0301010048"
click at [179, 161] on span "0301010048 - Consulta de Profissionais de Nivel Superior Na Atenção Especializa…" at bounding box center [174, 163] width 310 height 9
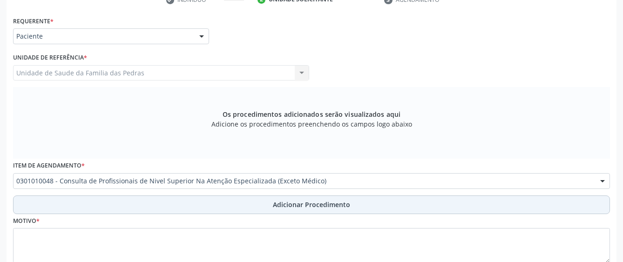
click at [181, 202] on button "Adicionar Procedimento" at bounding box center [311, 205] width 597 height 19
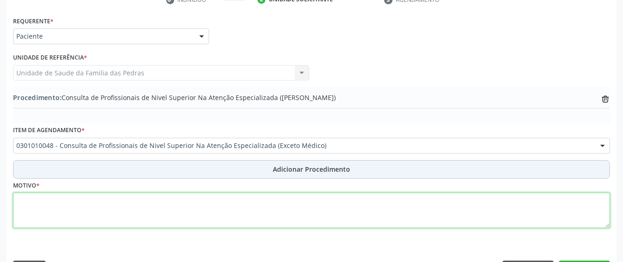
click at [181, 202] on textarea at bounding box center [311, 210] width 597 height 35
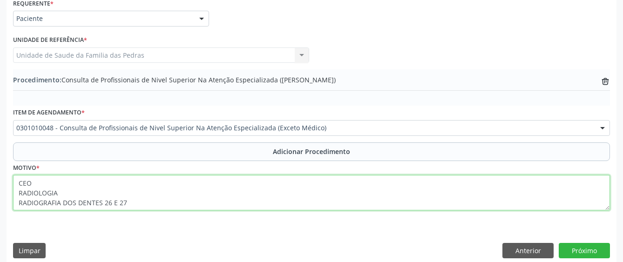
scroll to position [228, 0]
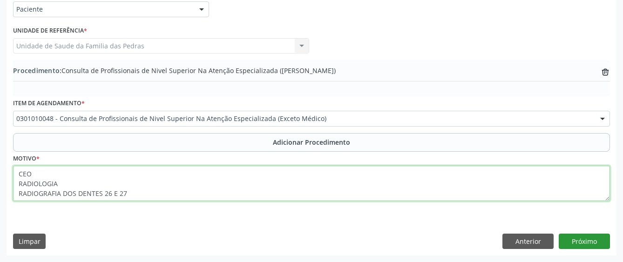
type textarea "CEO RADIOLOGIA RADIOGRAFIA DOS DENTES 26 E 27"
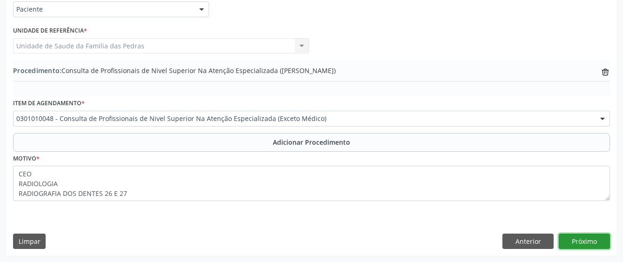
click at [569, 242] on button "Próximo" at bounding box center [584, 242] width 51 height 16
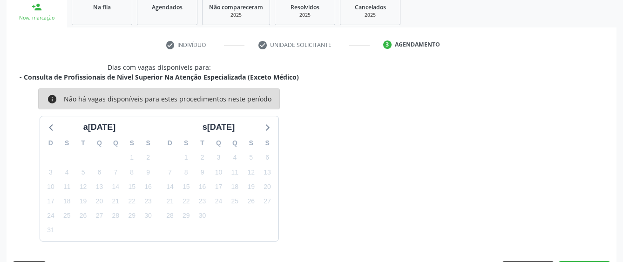
scroll to position [183, 0]
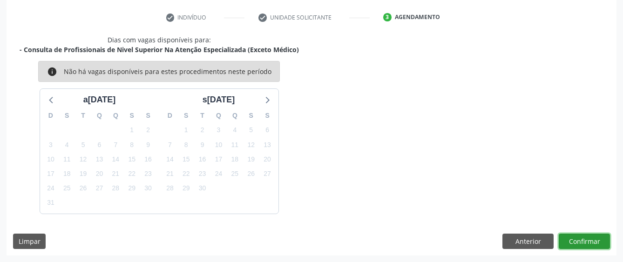
click at [569, 240] on button "Confirmar" at bounding box center [584, 242] width 51 height 16
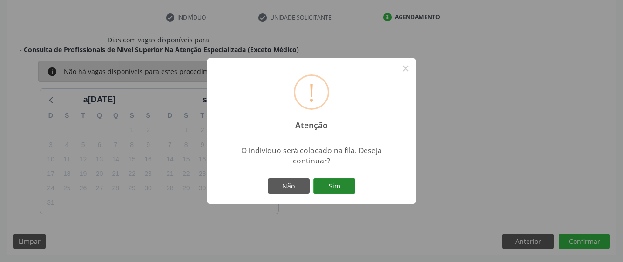
click at [339, 182] on button "Sim" at bounding box center [334, 186] width 42 height 16
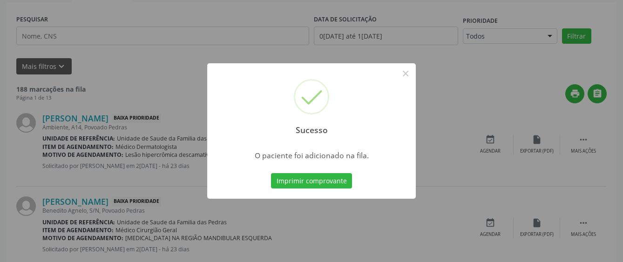
scroll to position [61, 0]
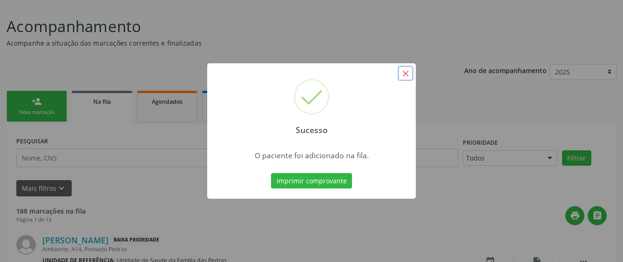
click at [407, 73] on button "×" at bounding box center [406, 74] width 16 height 16
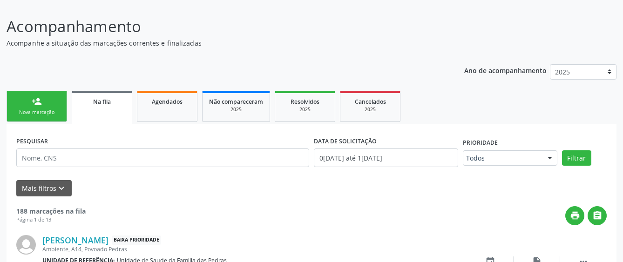
click at [53, 116] on div "Nova marcação" at bounding box center [37, 112] width 47 height 7
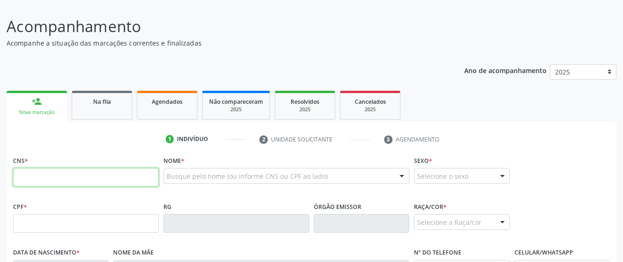
paste input "708 2061 3688 8945"
type input "708 2061 3688 8945"
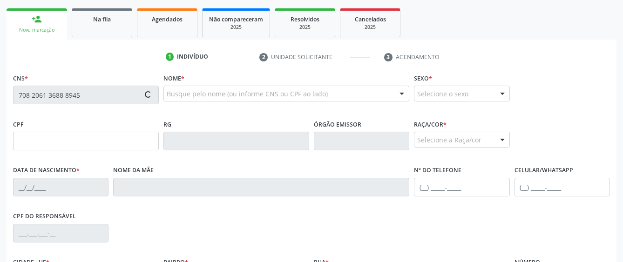
scroll to position [155, 0]
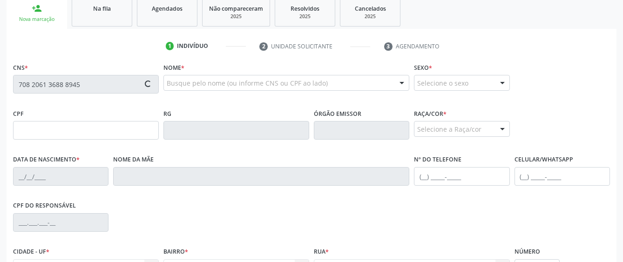
type input "014.581.144-14"
type input "12/06/1976"
type input "Maria Helena da Silva"
type input "(82) 99140-1243"
type input "S/N"
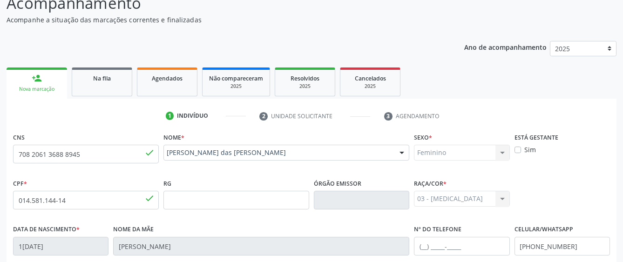
scroll to position [61, 0]
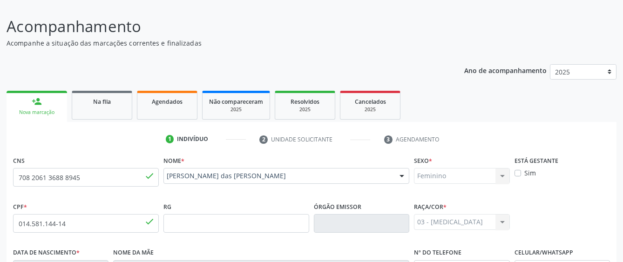
click at [37, 101] on div "person_add" at bounding box center [37, 101] width 10 height 10
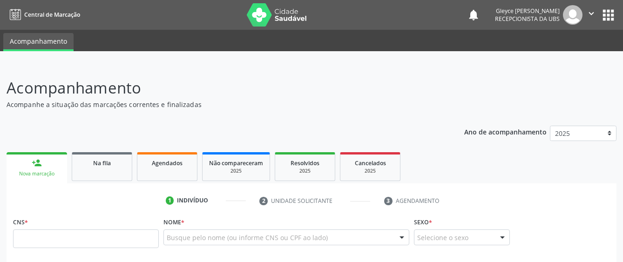
scroll to position [61, 0]
